Goal: Understand process/instructions: Learn how to perform a task or action

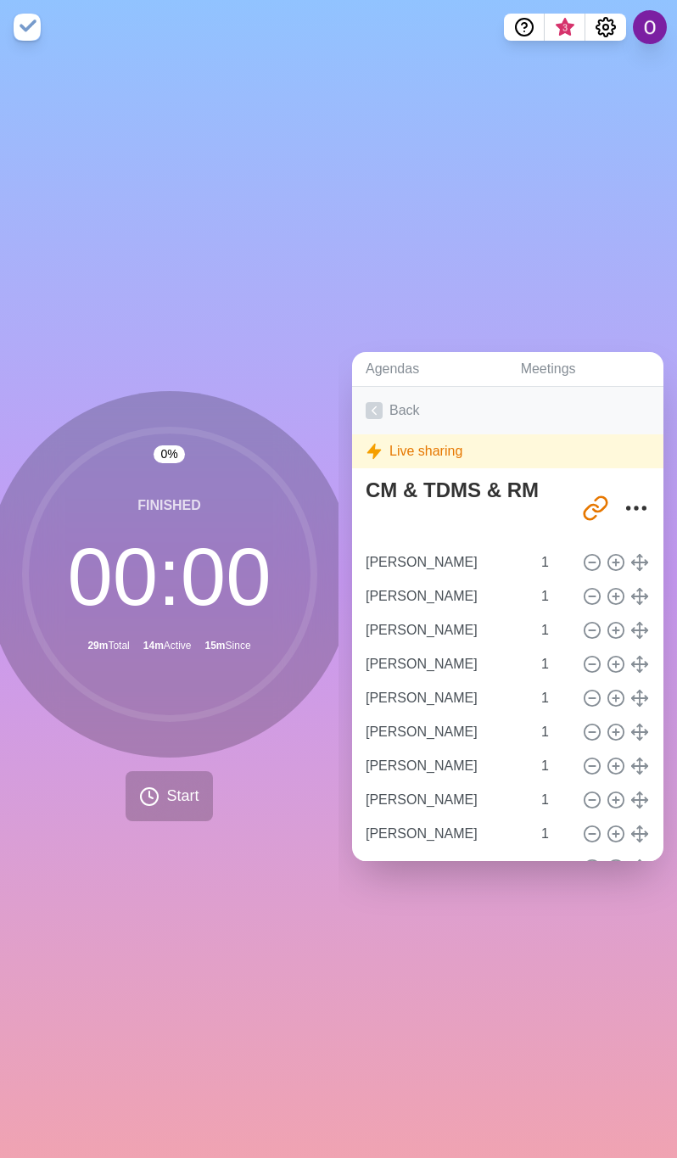
click at [369, 412] on link "Back" at bounding box center [507, 411] width 311 height 48
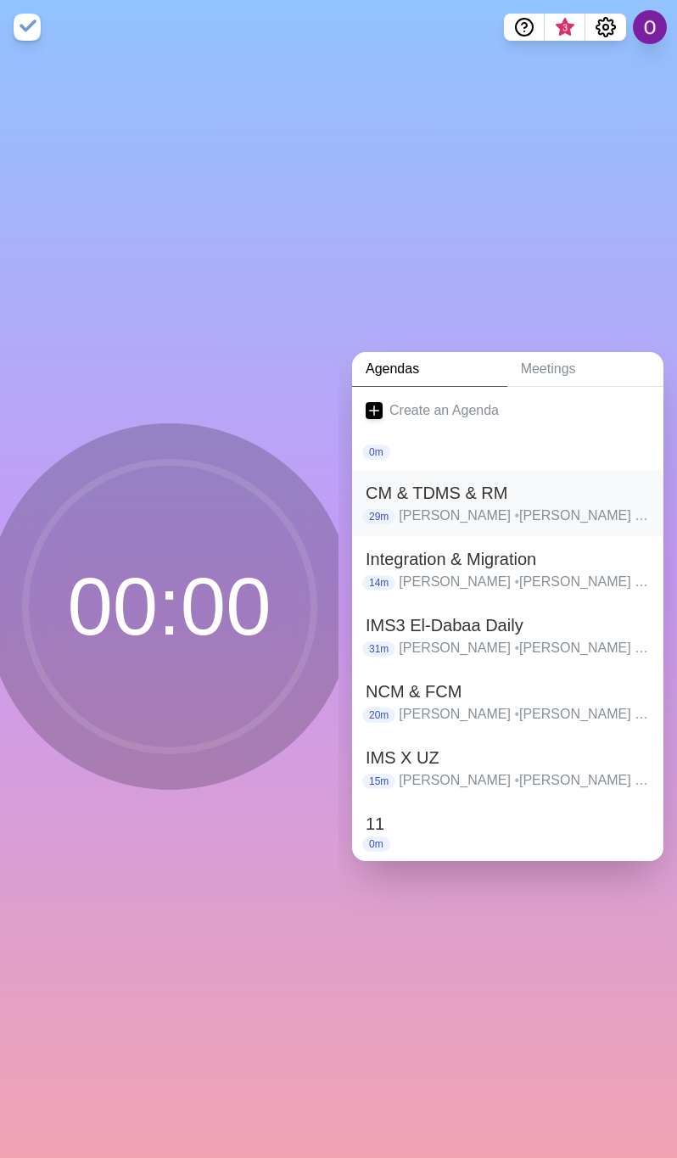
click at [449, 484] on h2 "CM & TDMS & RM" at bounding box center [508, 492] width 284 height 25
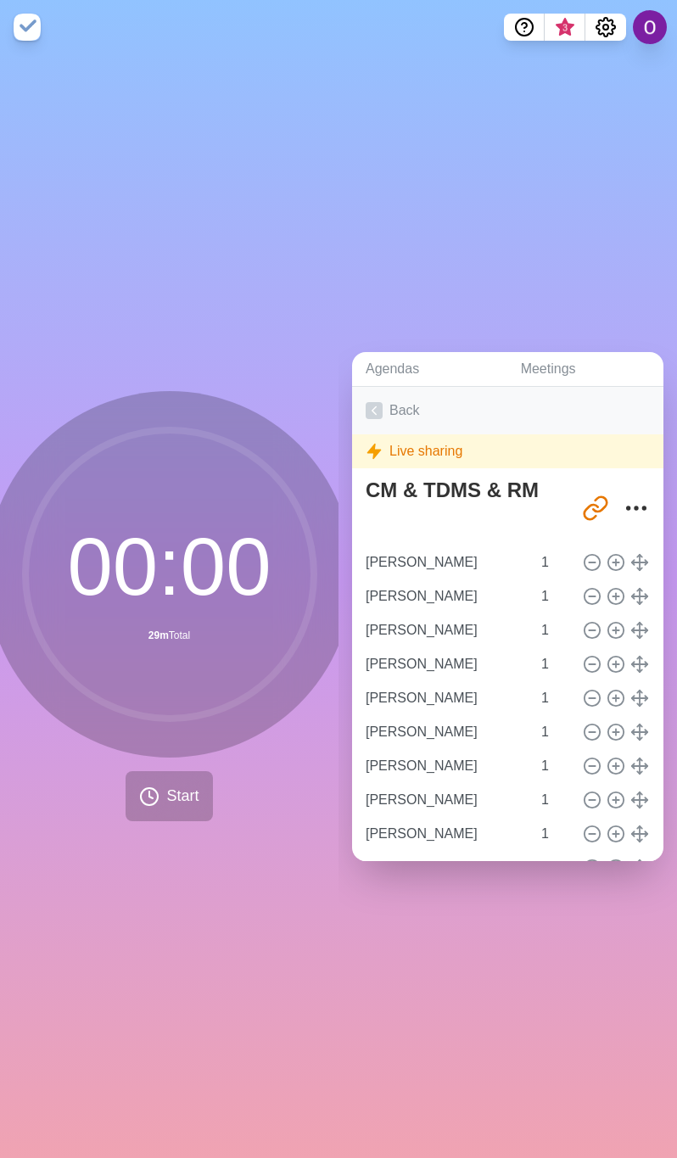
click at [377, 402] on icon at bounding box center [374, 410] width 17 height 17
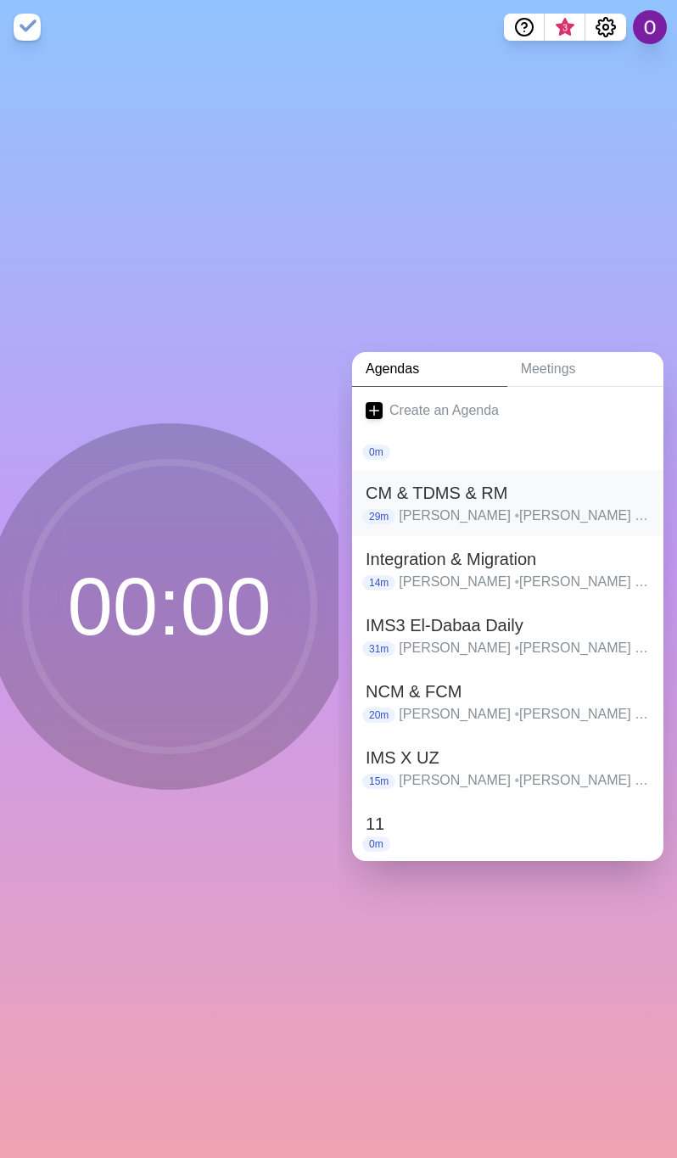
click at [433, 494] on h2 "CM & TDMS & RM" at bounding box center [508, 492] width 284 height 25
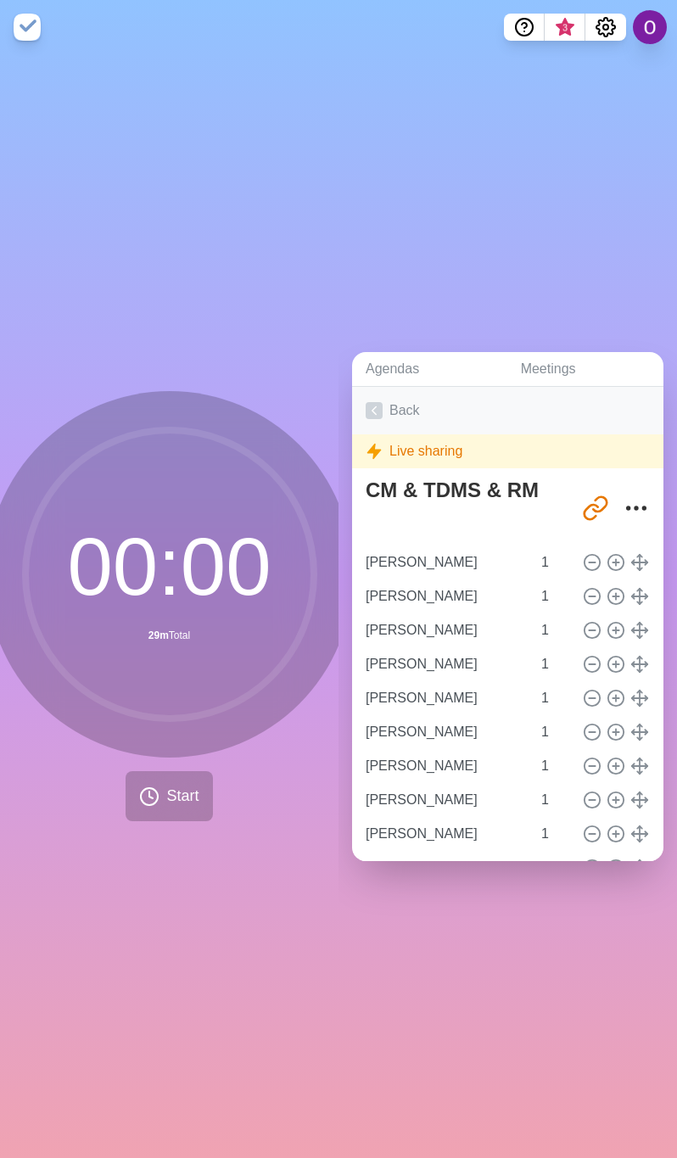
click at [374, 402] on icon at bounding box center [374, 410] width 17 height 17
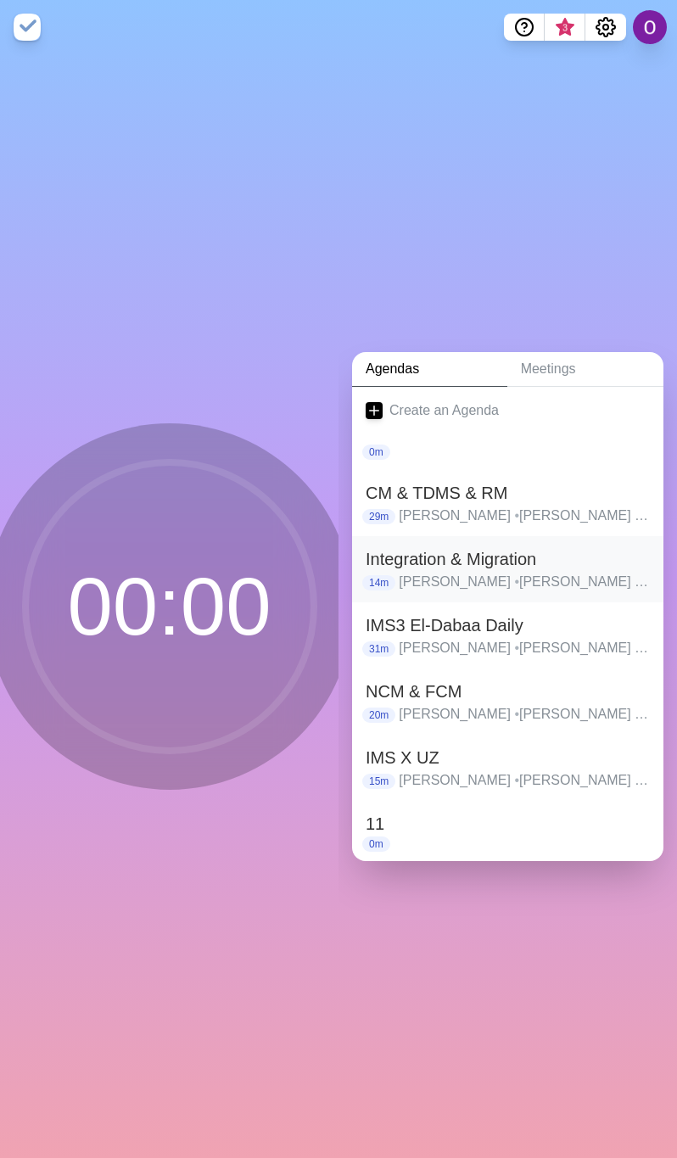
click at [425, 572] on p "[PERSON_NAME] • [PERSON_NAME] • [PERSON_NAME] • [PERSON_NAME] • [PERSON_NAME] •…" at bounding box center [524, 582] width 251 height 20
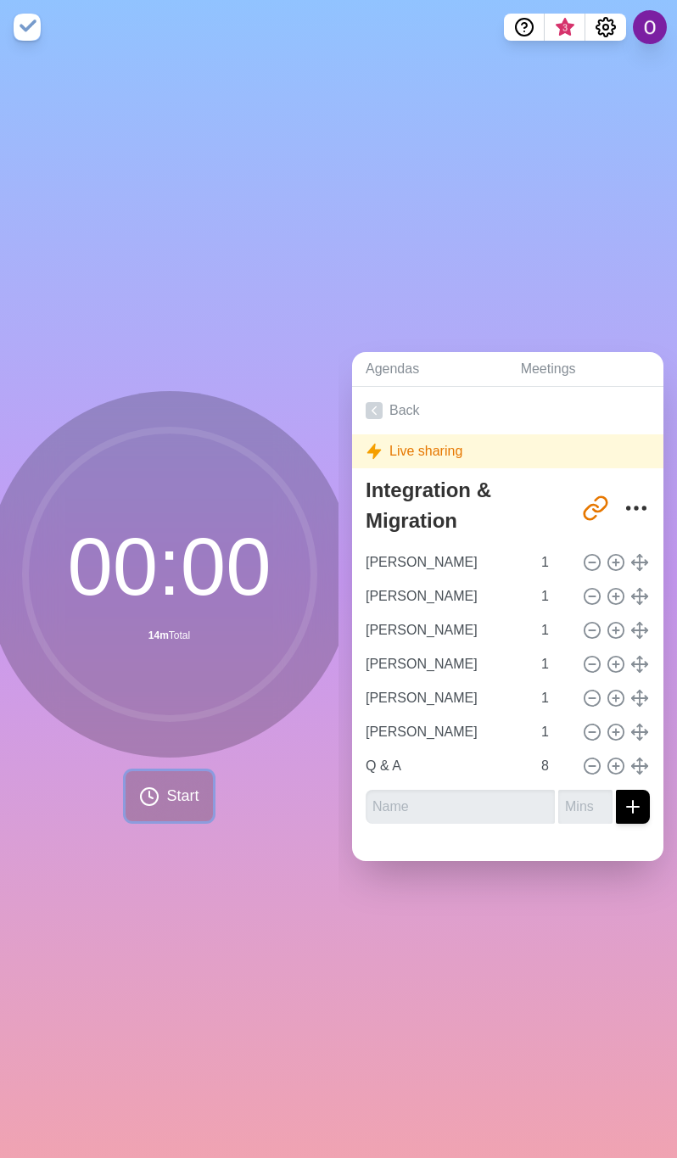
click at [176, 785] on span "Start" at bounding box center [182, 796] width 32 height 23
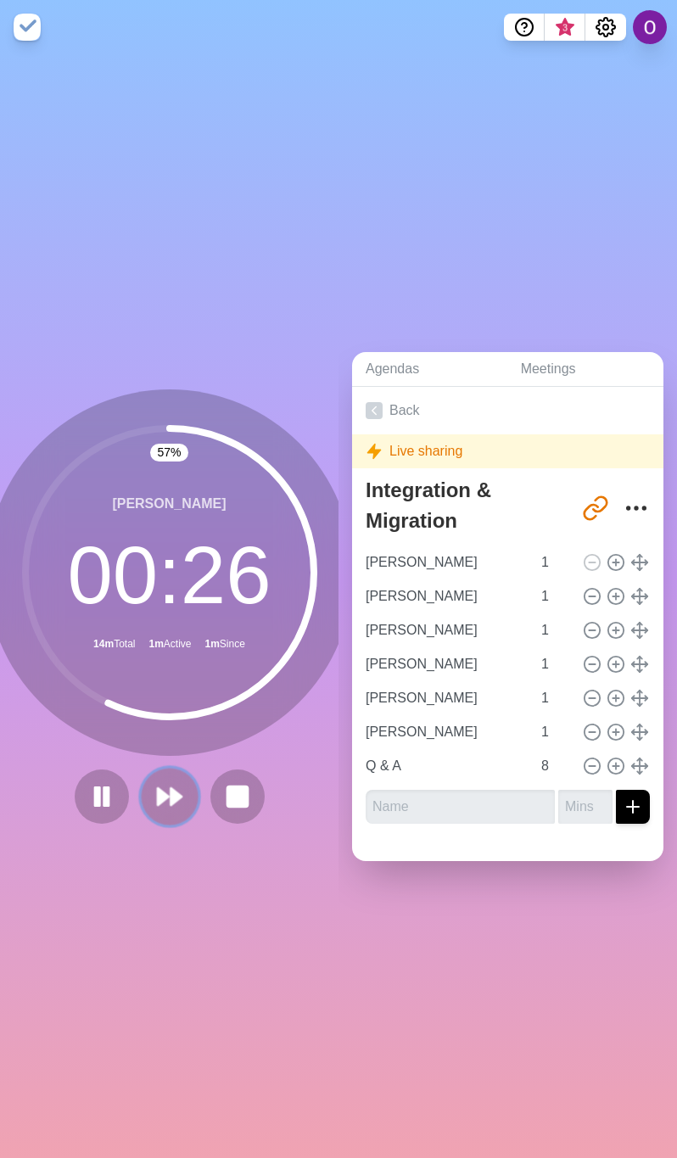
click at [159, 795] on icon at bounding box center [169, 796] width 29 height 29
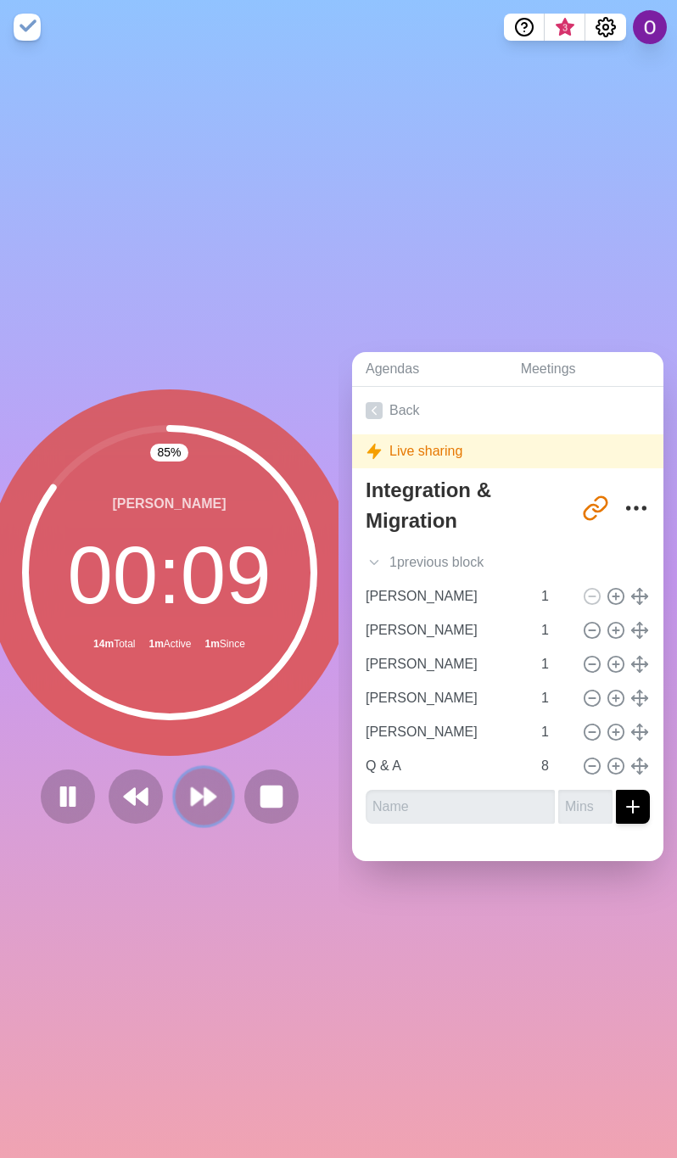
click at [192, 788] on polygon at bounding box center [197, 796] width 11 height 17
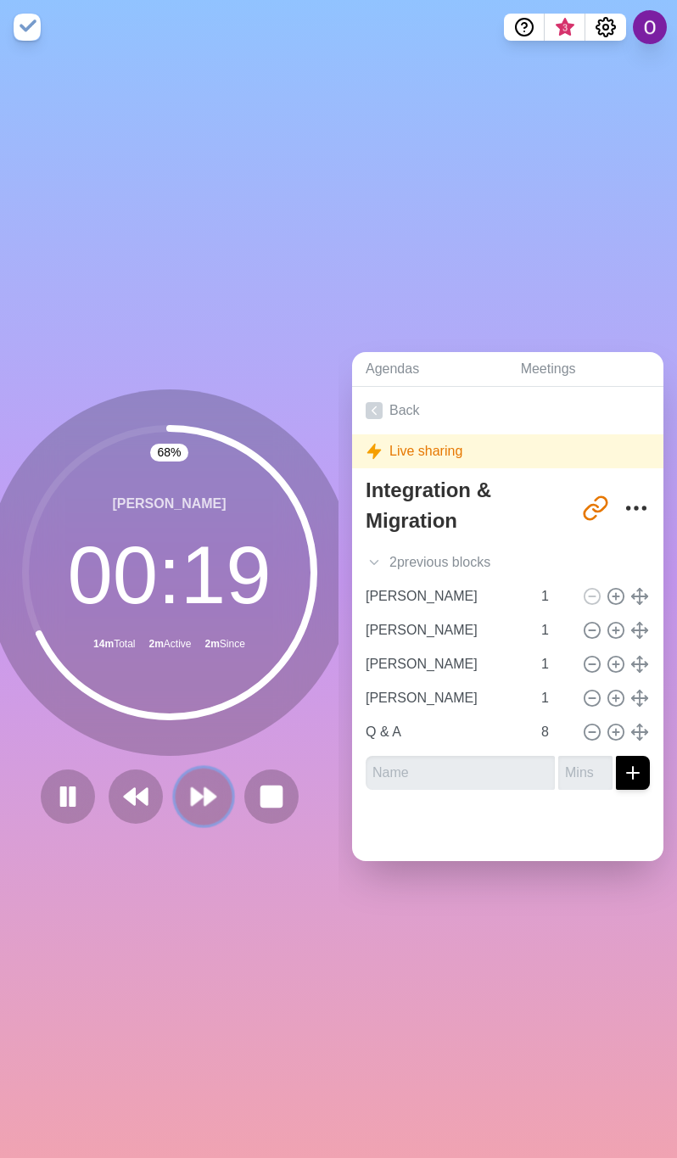
click at [189, 791] on icon at bounding box center [203, 796] width 29 height 29
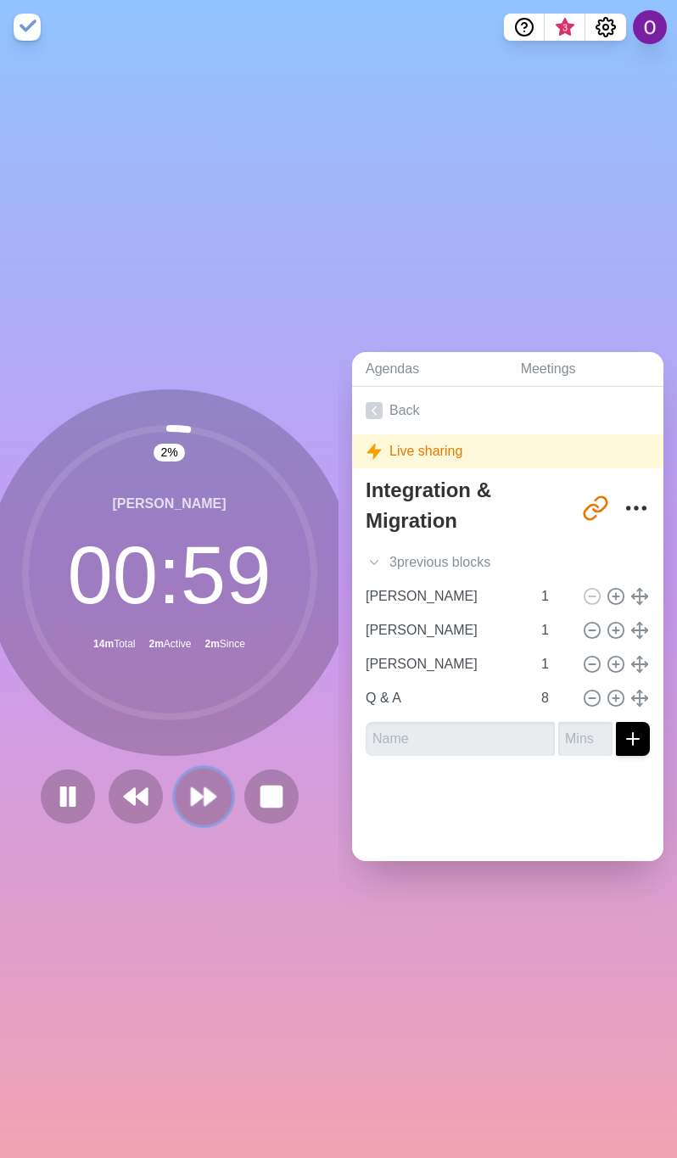
click at [189, 791] on icon at bounding box center [203, 796] width 29 height 29
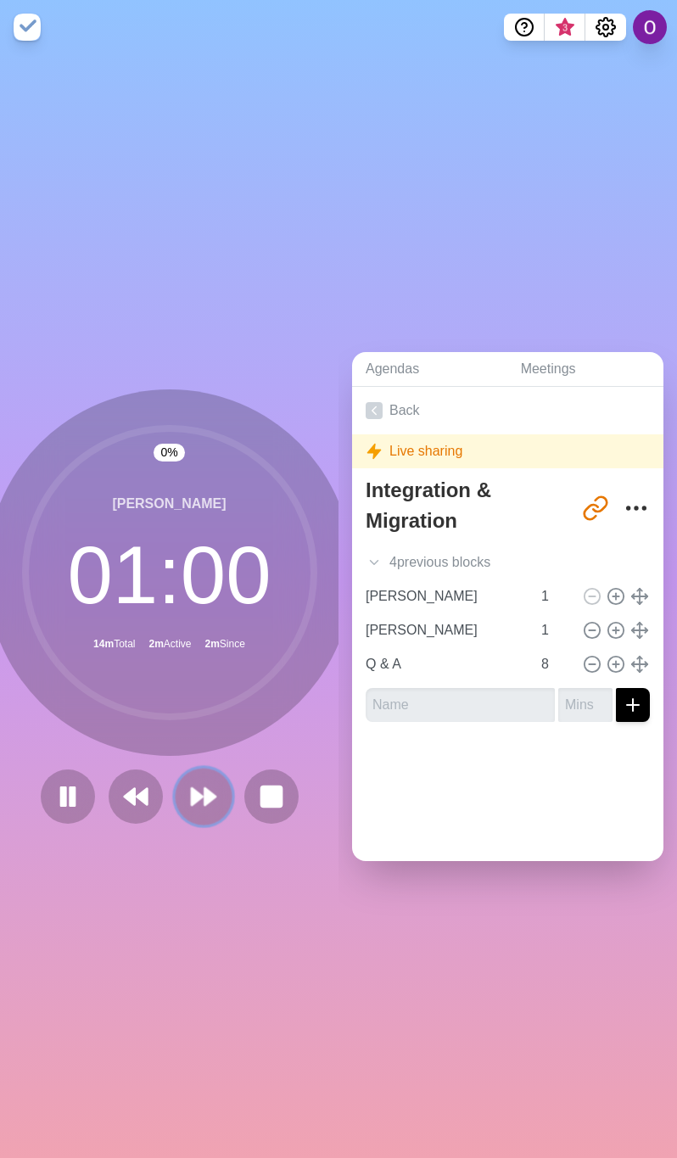
click at [189, 791] on icon at bounding box center [203, 796] width 29 height 29
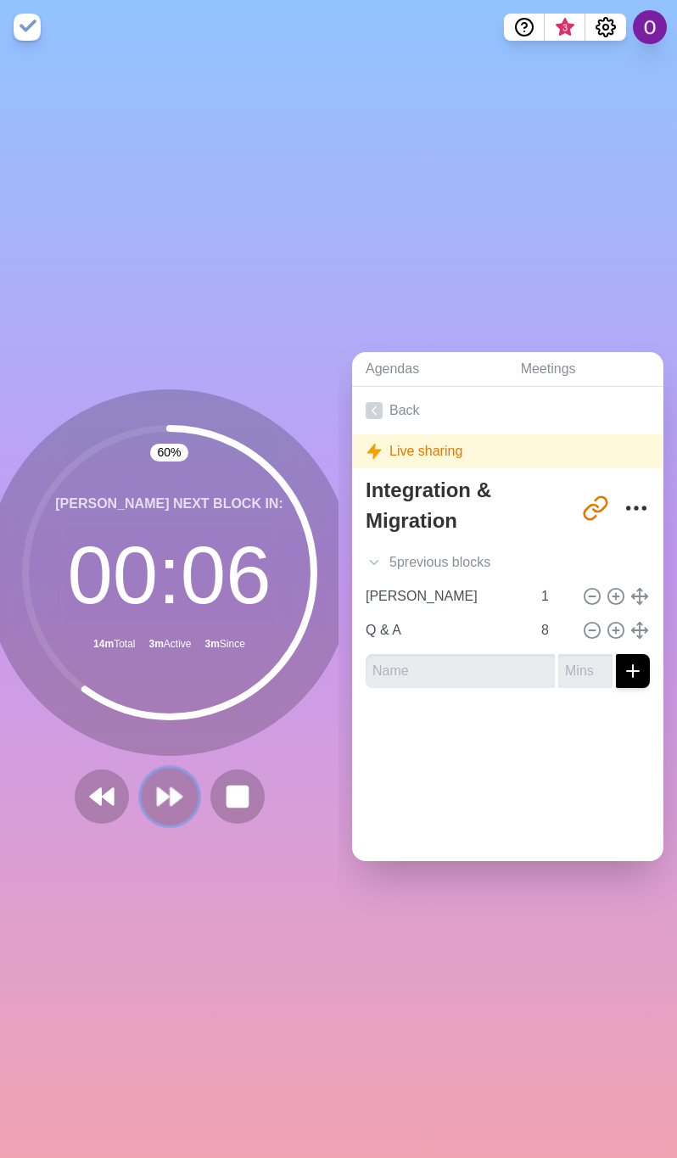
click at [170, 788] on polygon at bounding box center [175, 796] width 11 height 17
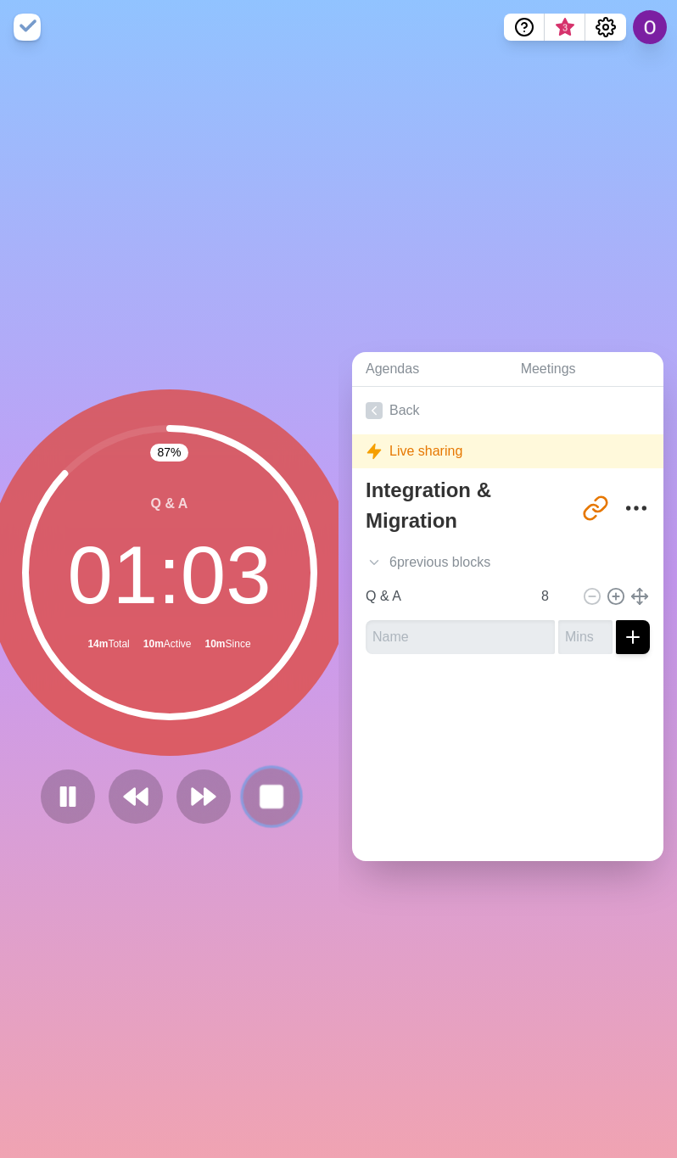
click at [260, 790] on rect at bounding box center [270, 795] width 21 height 21
